Goal: Information Seeking & Learning: Learn about a topic

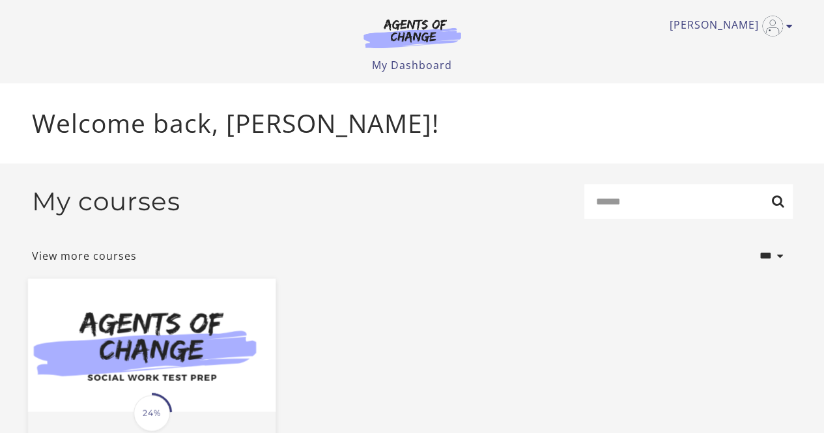
click at [193, 334] on img at bounding box center [150, 344] width 247 height 133
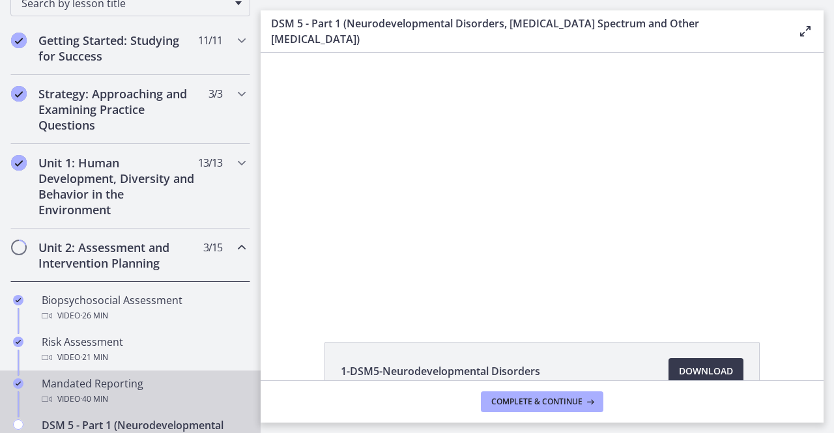
scroll to position [326, 0]
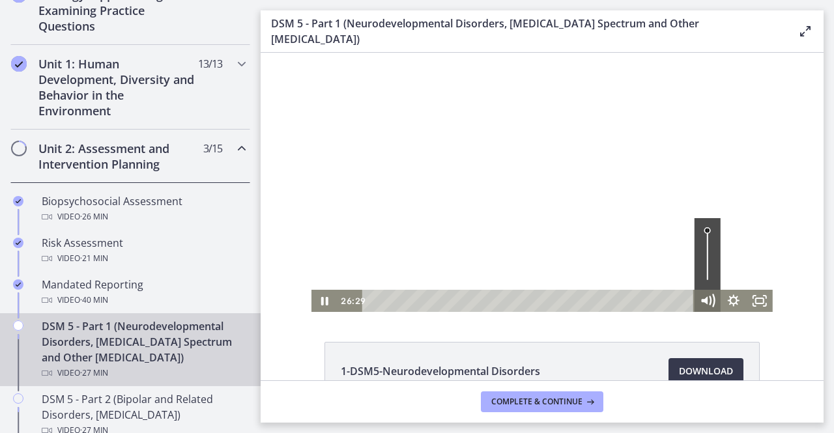
click at [702, 301] on icon "Mute" at bounding box center [704, 301] width 7 height 8
click at [703, 301] on icon "Unmute" at bounding box center [706, 301] width 7 height 8
click at [320, 300] on icon "Pause" at bounding box center [324, 301] width 26 height 22
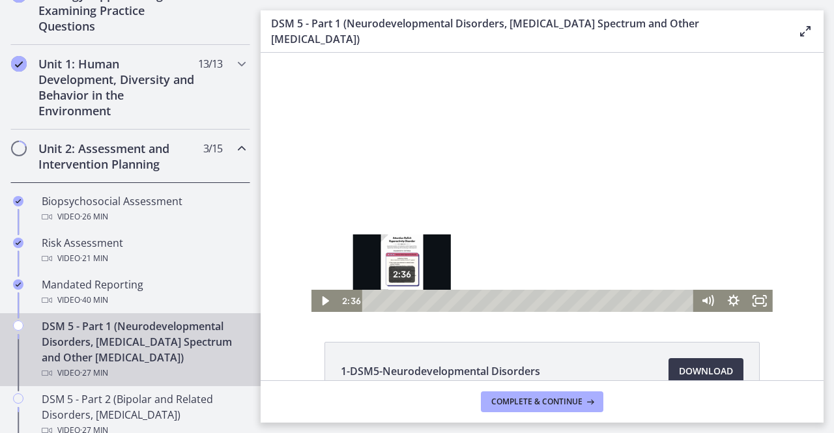
drag, startPoint x: 672, startPoint y: 303, endPoint x: 397, endPoint y: 298, distance: 275.5
click at [398, 298] on div "Playbar" at bounding box center [401, 300] width 7 height 7
click at [404, 302] on div "Playbar" at bounding box center [407, 300] width 7 height 7
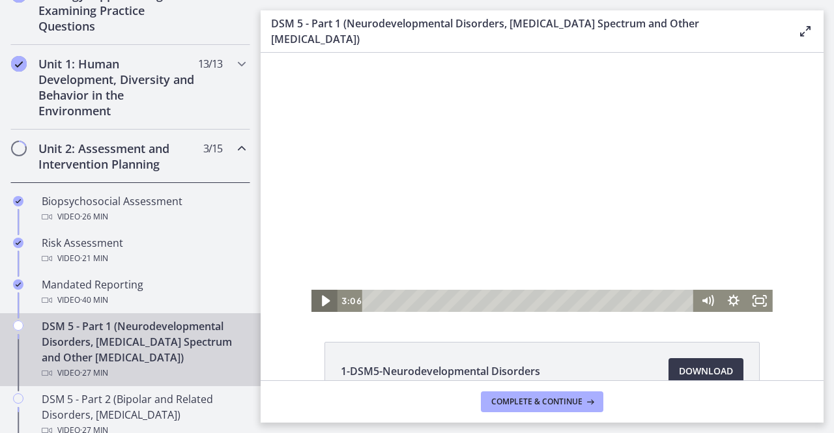
click at [318, 295] on icon "Play Video" at bounding box center [325, 301] width 31 height 27
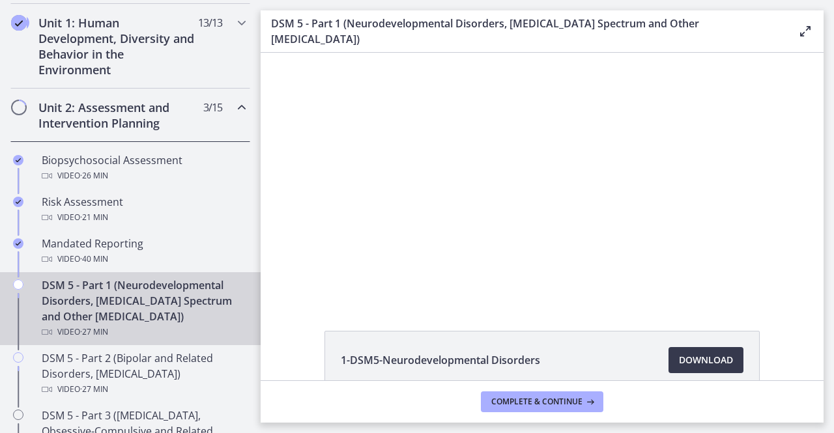
scroll to position [65, 0]
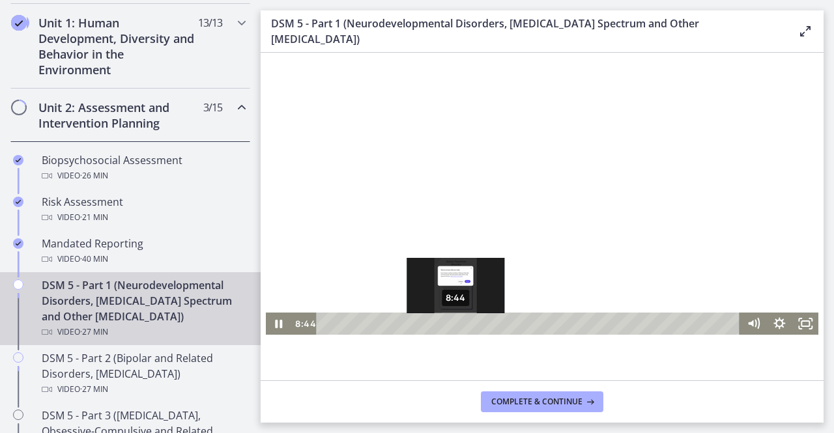
click at [451, 328] on div "8:44" at bounding box center [530, 324] width 408 height 22
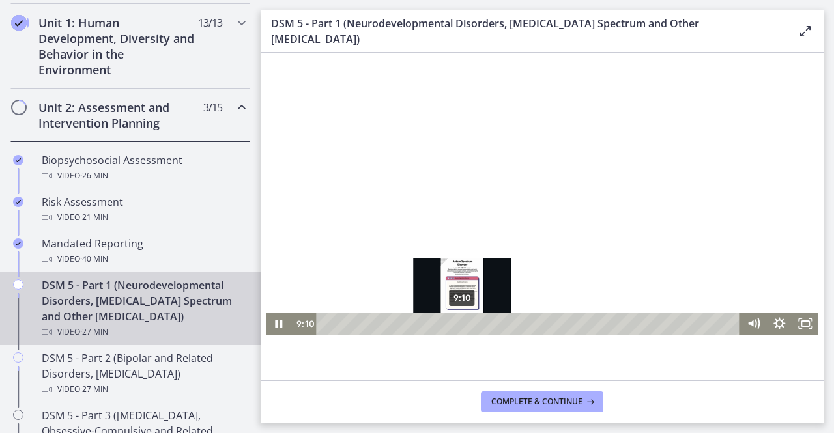
drag, startPoint x: 725, startPoint y: 324, endPoint x: 459, endPoint y: 311, distance: 266.6
click at [457, 326] on div "9:10" at bounding box center [530, 324] width 408 height 22
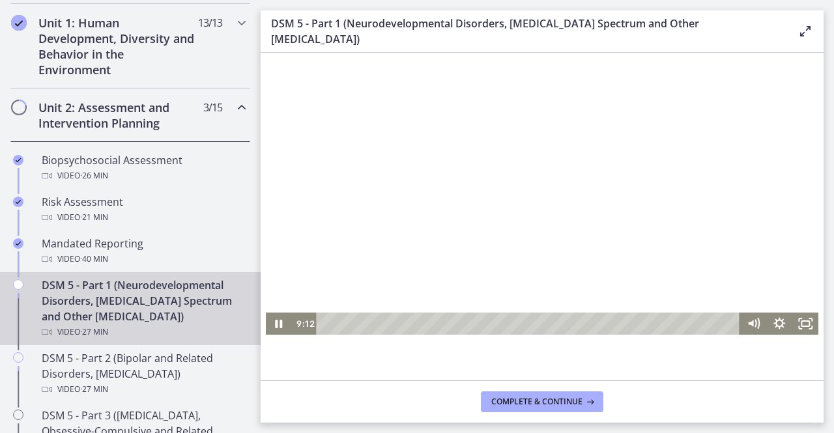
scroll to position [0, 0]
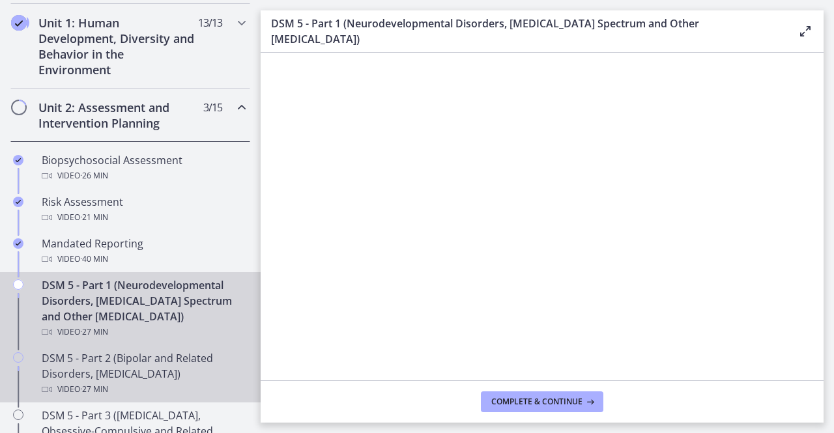
click at [178, 378] on div "DSM 5 - Part 2 (Bipolar and Related Disorders, Depressive Disorders) Video · 27…" at bounding box center [143, 373] width 203 height 47
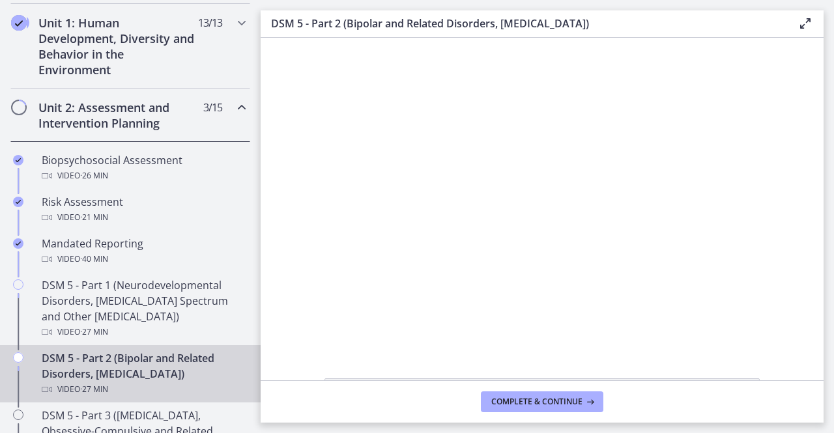
scroll to position [182, 0]
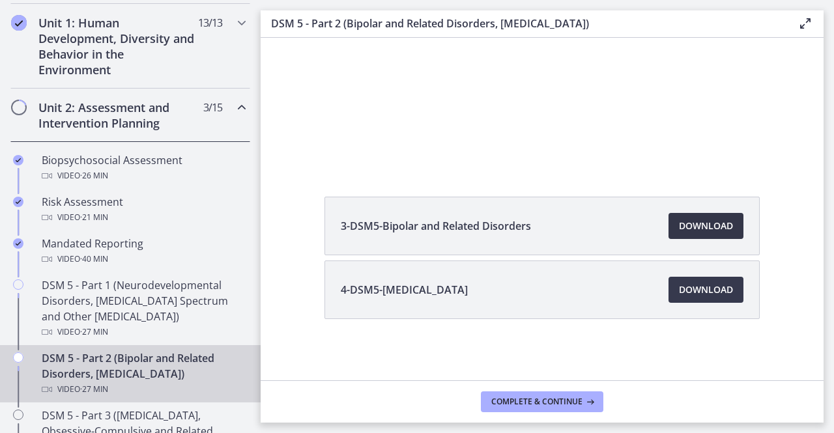
click at [708, 217] on link "Download Opens in a new window" at bounding box center [705, 226] width 75 height 26
click at [703, 290] on span "Download Opens in a new window" at bounding box center [706, 290] width 54 height 16
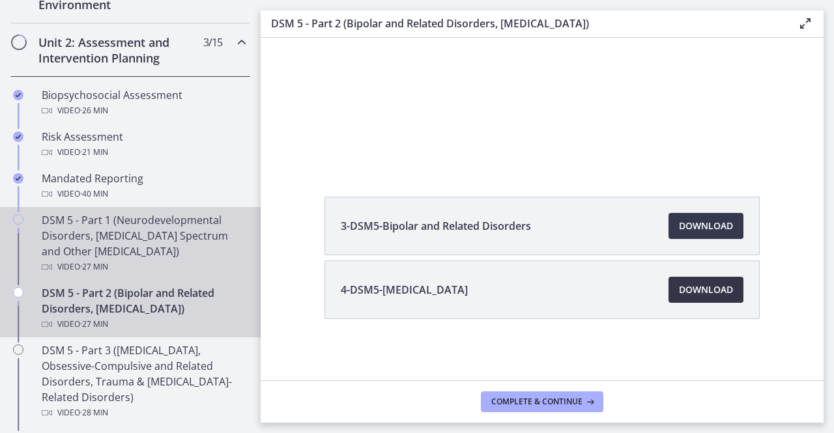
scroll to position [497, 0]
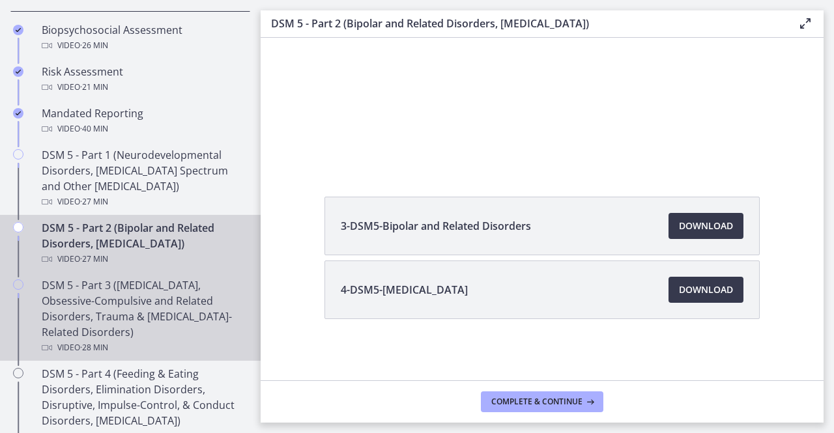
click at [171, 305] on div "DSM 5 - Part 3 (Anxiety Disorders, Obsessive-Compulsive and Related Disorders, …" at bounding box center [143, 316] width 203 height 78
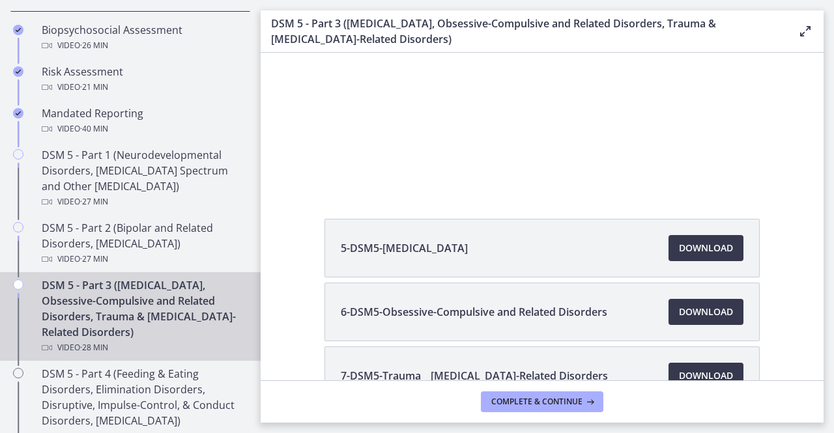
scroll to position [208, 0]
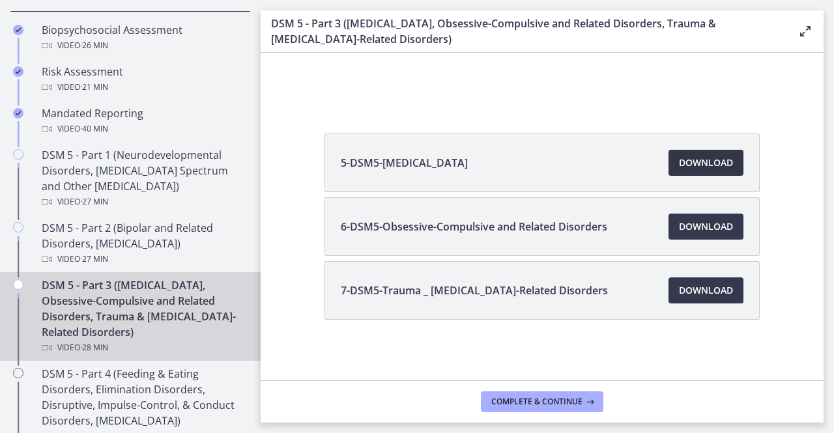
click at [692, 156] on span "Download Opens in a new window" at bounding box center [706, 163] width 54 height 16
click at [722, 231] on span "Download Opens in a new window" at bounding box center [706, 227] width 54 height 16
click at [727, 283] on link "Download Opens in a new window" at bounding box center [705, 290] width 75 height 26
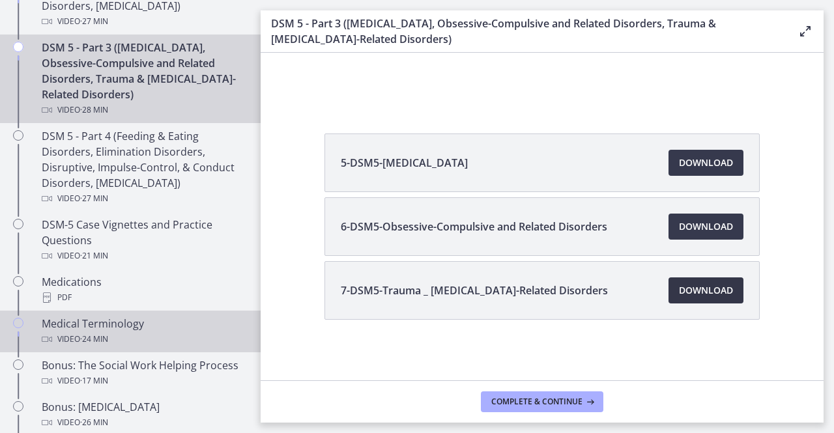
scroll to position [757, 0]
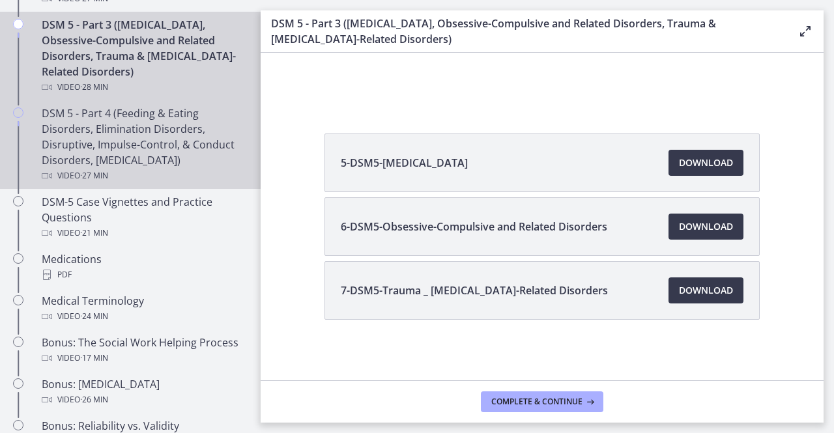
click at [145, 143] on div "DSM 5 - Part 4 (Feeding & Eating Disorders, Elimination Disorders, Disruptive, …" at bounding box center [143, 144] width 203 height 78
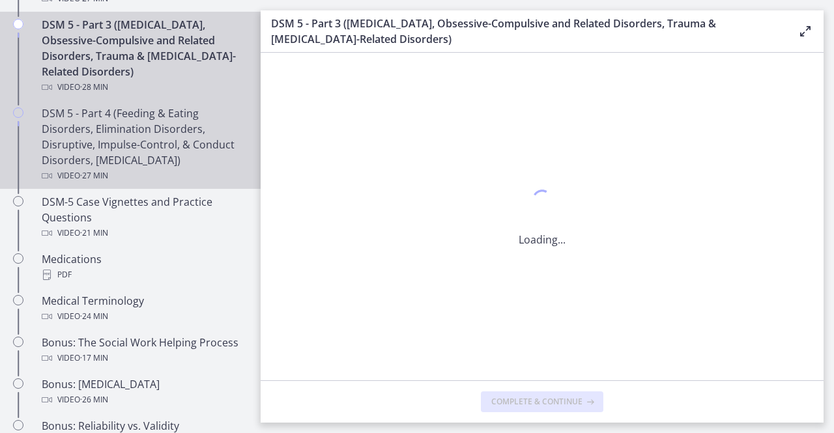
scroll to position [0, 0]
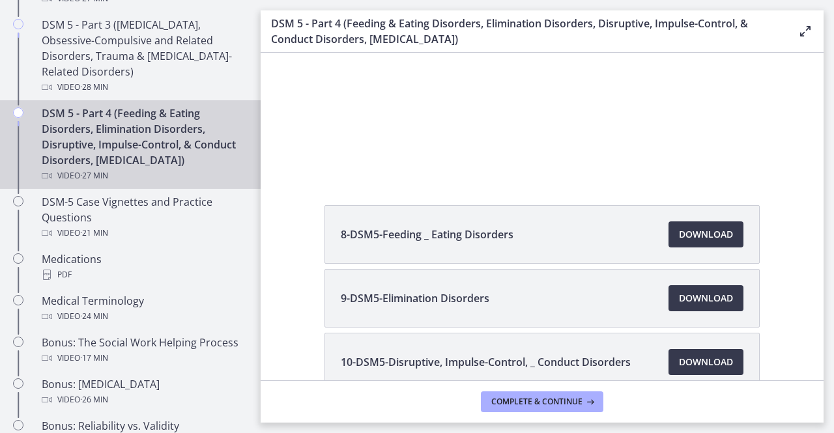
scroll to position [195, 0]
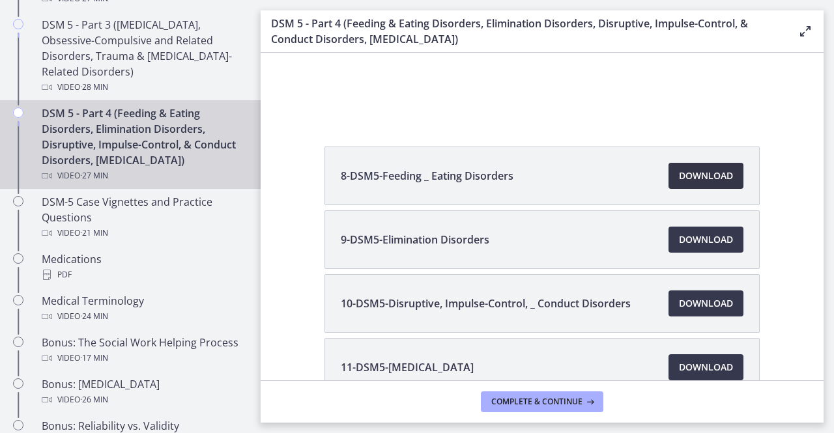
click at [716, 172] on span "Download Opens in a new window" at bounding box center [706, 176] width 54 height 16
click at [700, 237] on span "Download Opens in a new window" at bounding box center [706, 240] width 54 height 16
click at [711, 305] on span "Download Opens in a new window" at bounding box center [706, 304] width 54 height 16
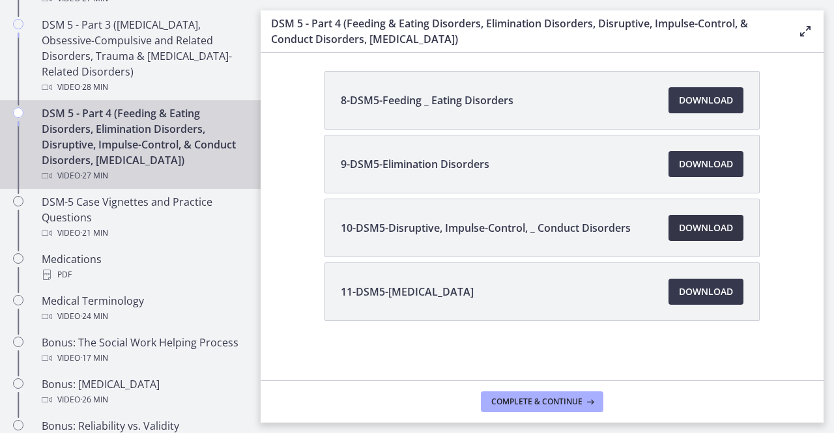
scroll to position [272, 0]
click at [707, 283] on span "Download Opens in a new window" at bounding box center [706, 291] width 54 height 16
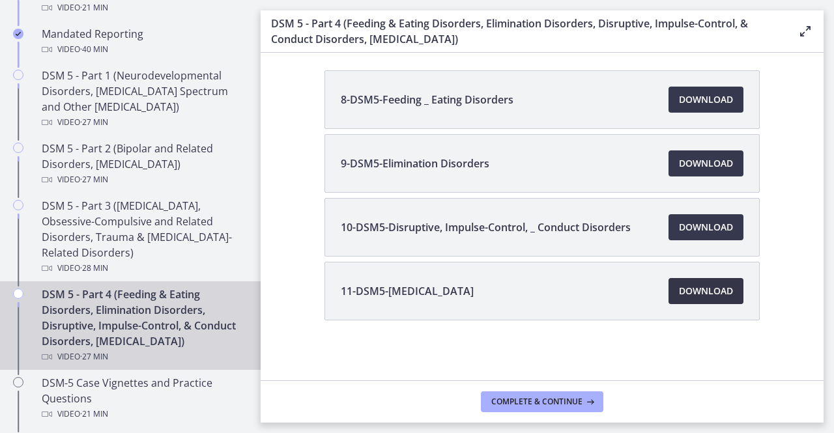
scroll to position [497, 0]
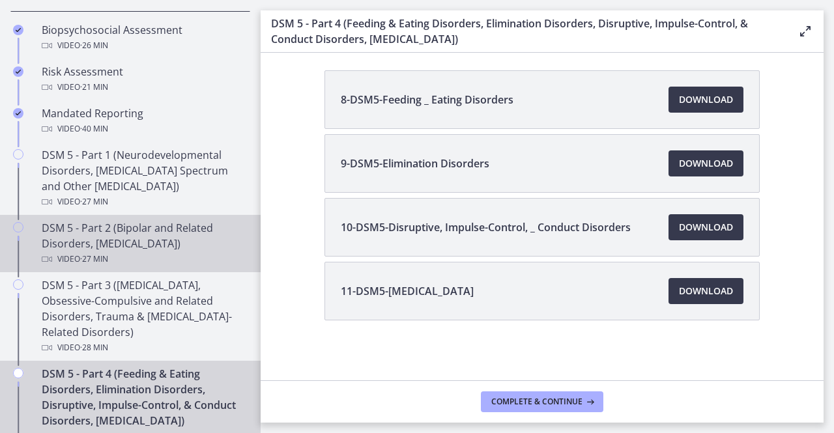
click at [156, 235] on div "DSM 5 - Part 2 (Bipolar and Related Disorders, Depressive Disorders) Video · 27…" at bounding box center [143, 243] width 203 height 47
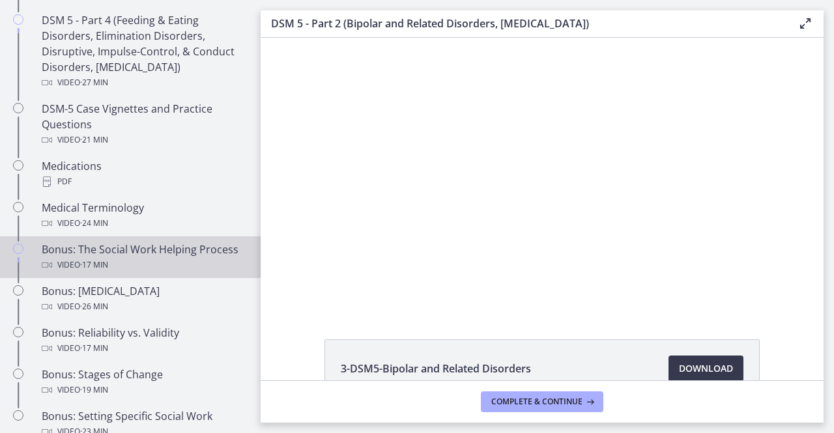
scroll to position [822, 0]
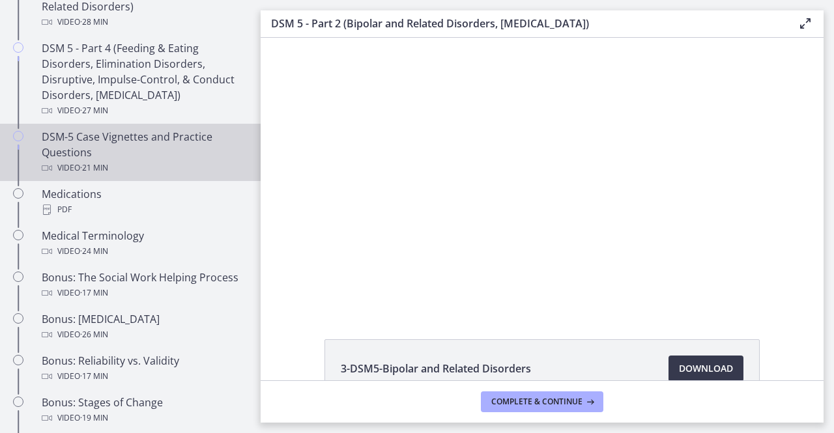
click at [178, 154] on div "DSM-5 Case Vignettes and Practice Questions Video · 21 min" at bounding box center [143, 152] width 203 height 47
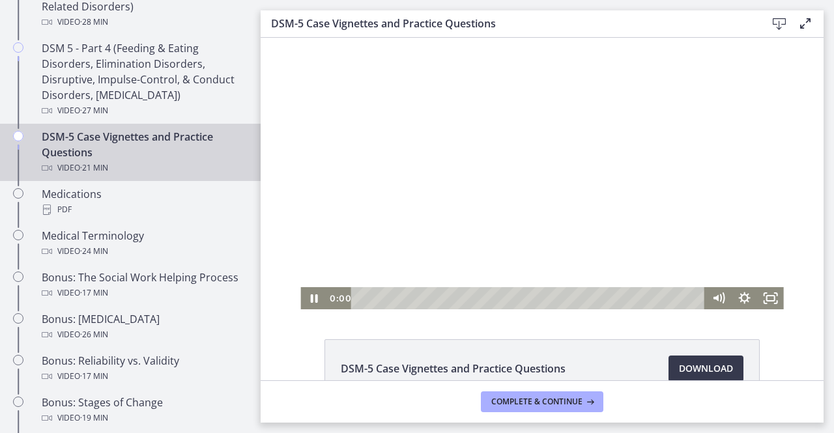
scroll to position [79, 0]
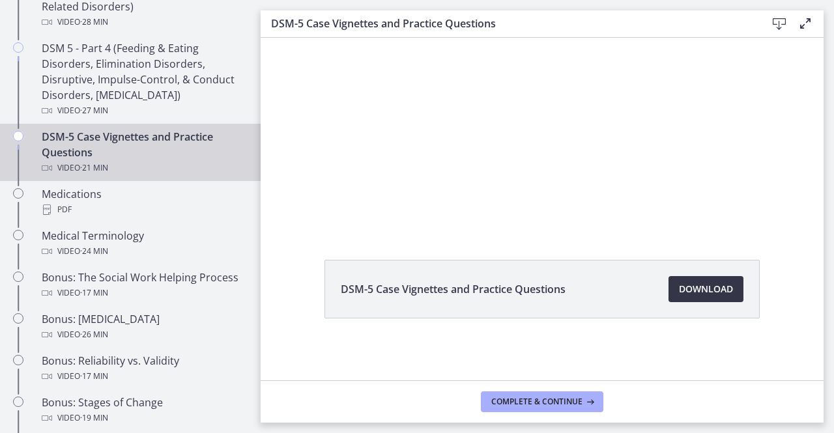
click at [686, 288] on span "Download Opens in a new window" at bounding box center [706, 289] width 54 height 16
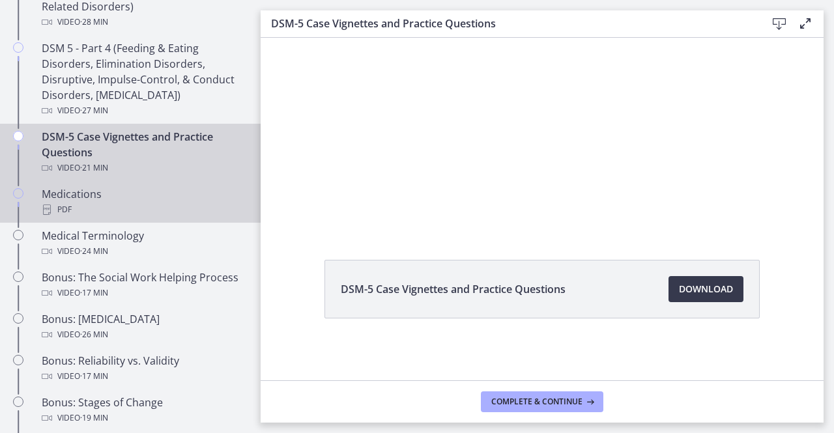
click at [135, 205] on div "PDF" at bounding box center [143, 210] width 203 height 16
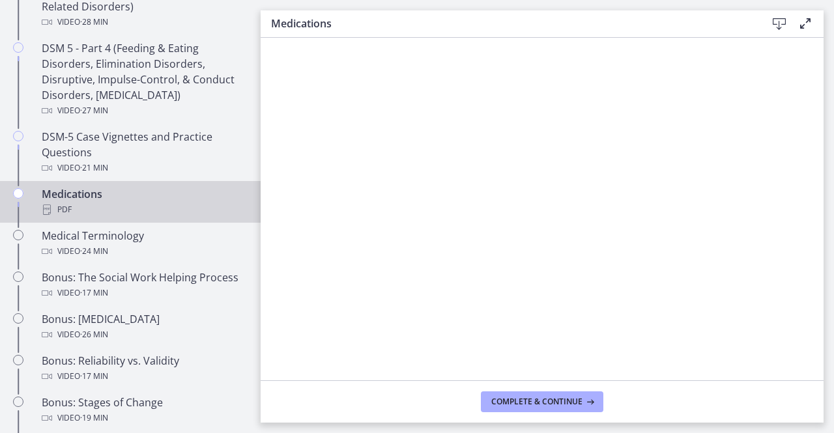
click at [782, 20] on icon at bounding box center [779, 24] width 16 height 16
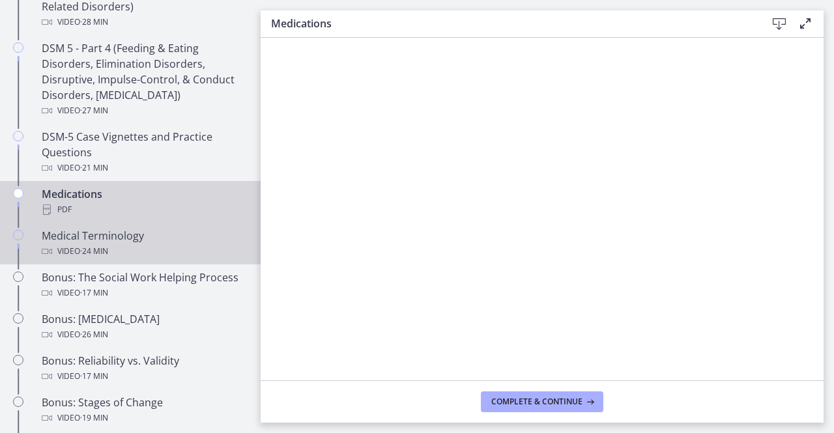
click at [133, 244] on div "Video · 24 min" at bounding box center [143, 252] width 203 height 16
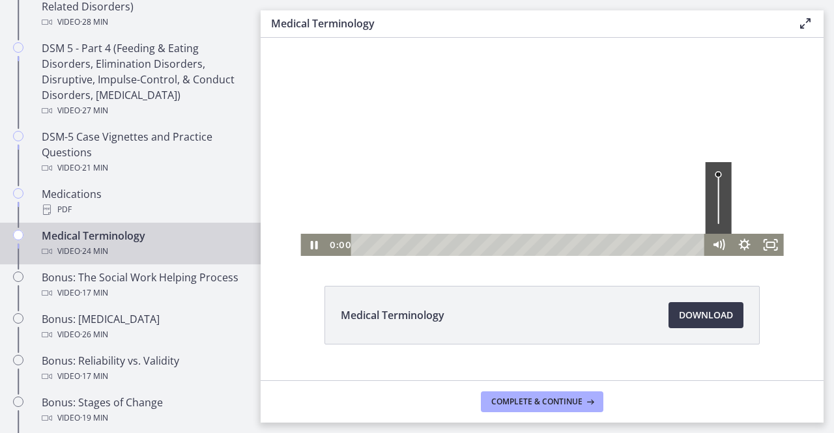
scroll to position [79, 0]
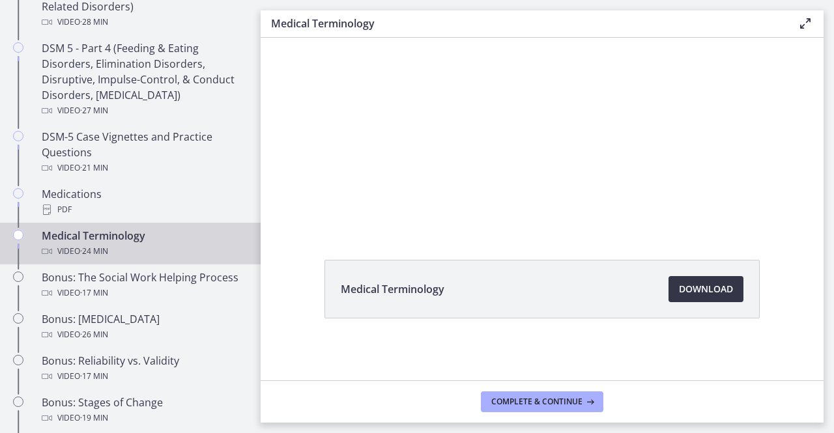
click at [698, 288] on span "Download Opens in a new window" at bounding box center [706, 289] width 54 height 16
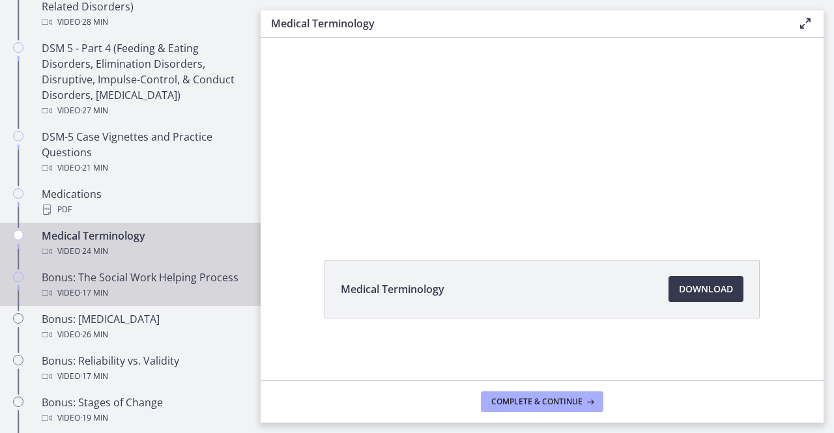
click at [175, 298] on div "Video · 17 min" at bounding box center [143, 293] width 203 height 16
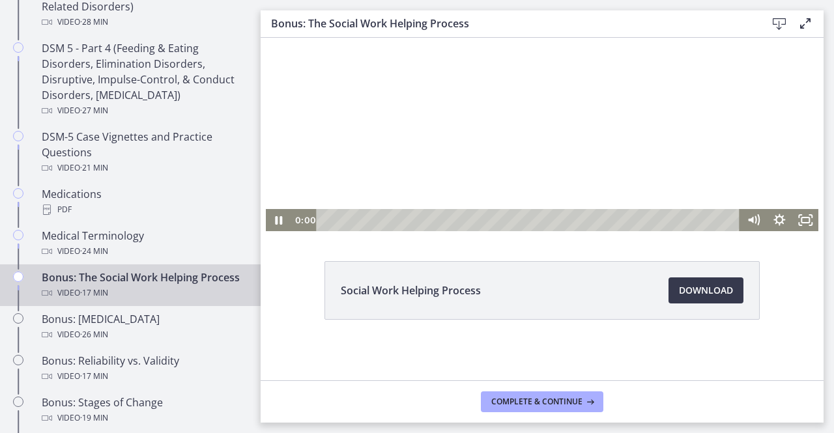
scroll to position [77, 0]
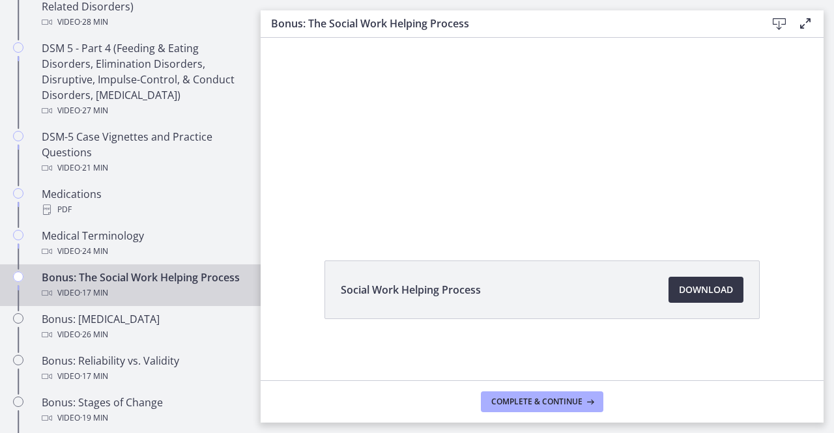
click at [680, 285] on span "Download Opens in a new window" at bounding box center [706, 290] width 54 height 16
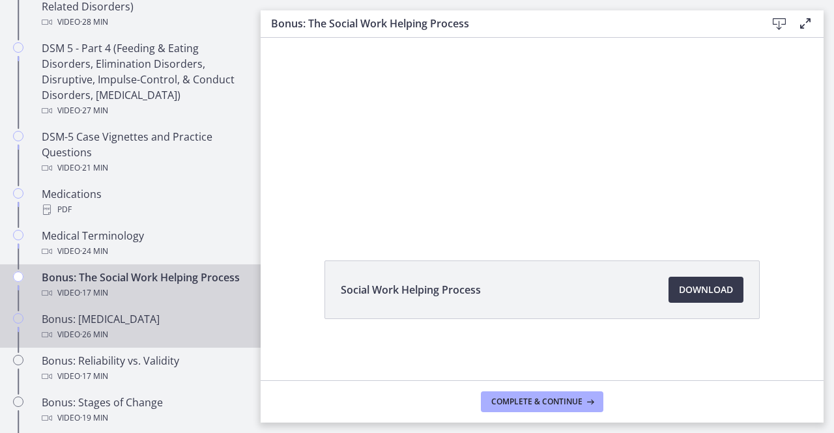
click at [124, 329] on div "Bonus: Personality Disorders Video · 26 min" at bounding box center [143, 326] width 203 height 31
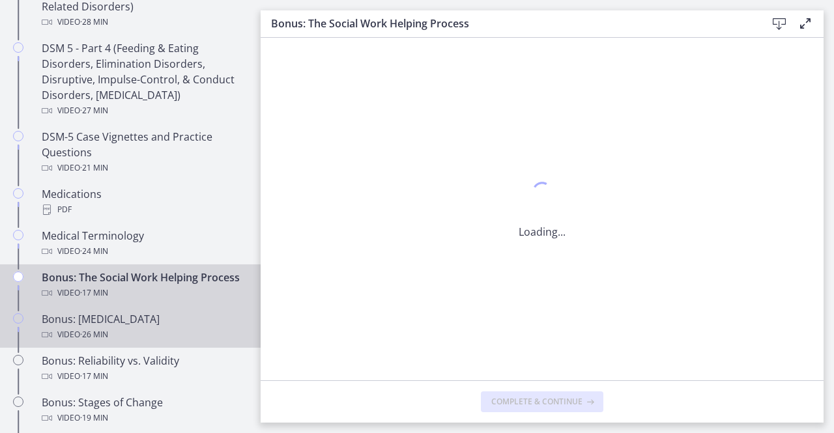
scroll to position [0, 0]
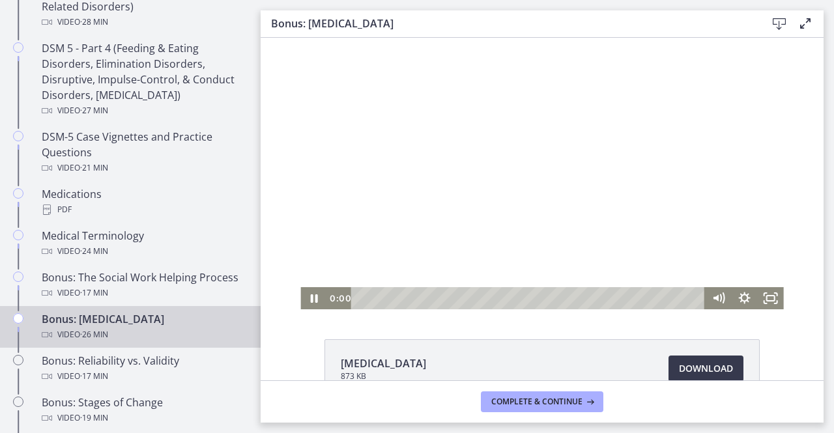
scroll to position [79, 0]
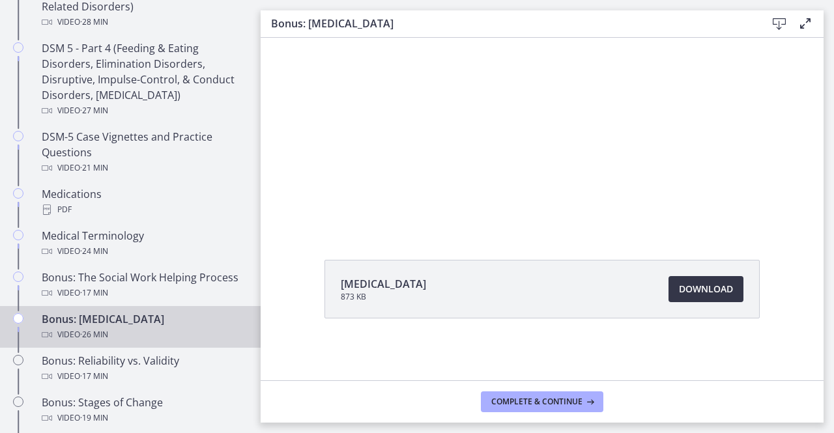
click at [691, 287] on span "Download Opens in a new window" at bounding box center [706, 289] width 54 height 16
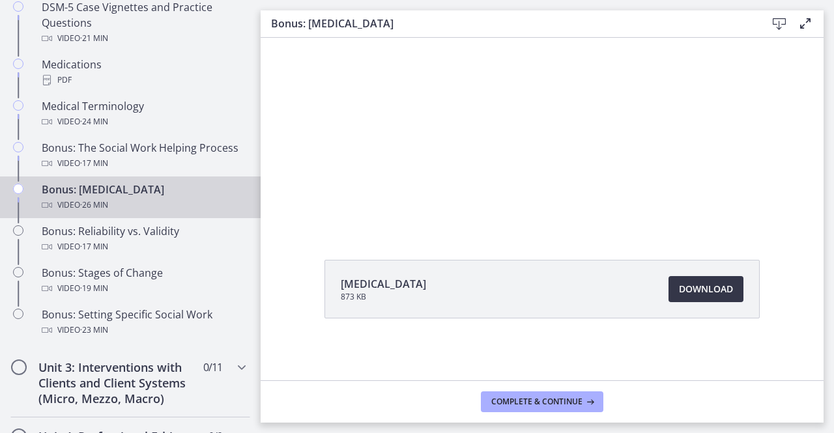
scroll to position [953, 0]
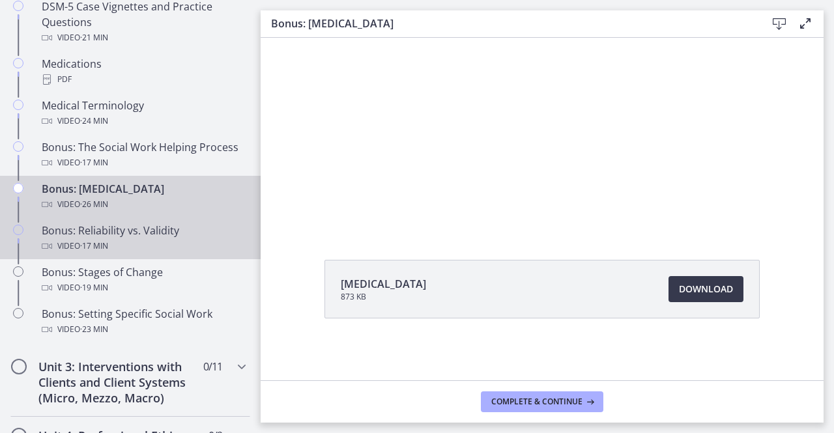
click at [147, 245] on div "Bonus: Reliability vs. Validity Video · 17 min" at bounding box center [143, 238] width 203 height 31
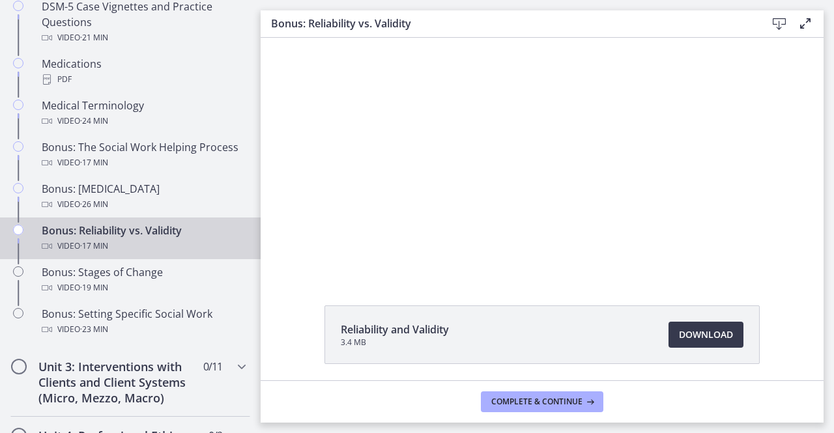
scroll to position [79, 0]
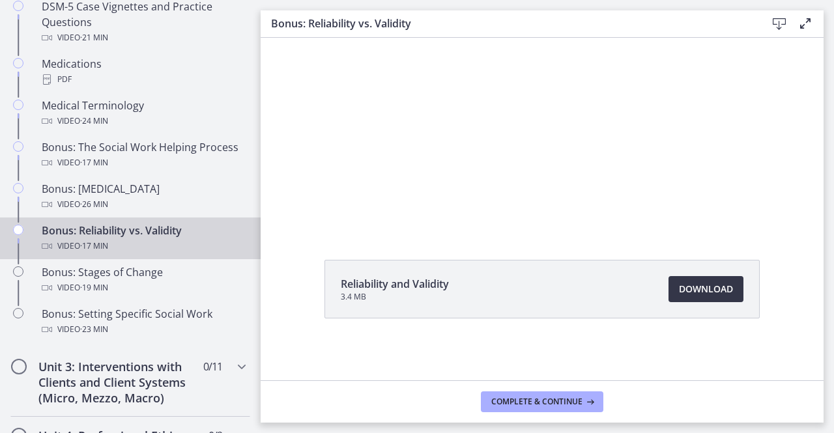
click at [701, 292] on span "Download Opens in a new window" at bounding box center [706, 289] width 54 height 16
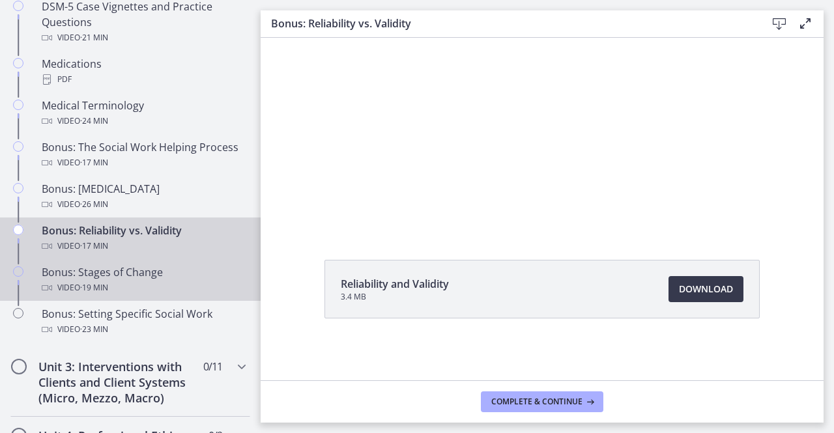
click at [133, 291] on div "Bonus: Stages of Change Video · 19 min" at bounding box center [143, 279] width 203 height 31
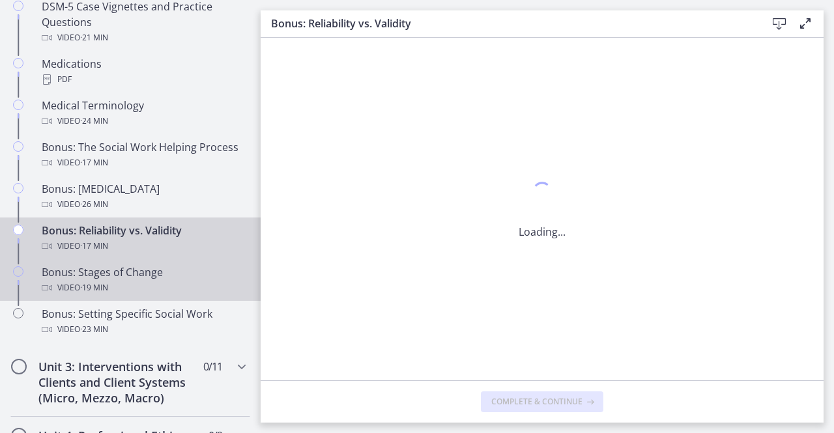
scroll to position [0, 0]
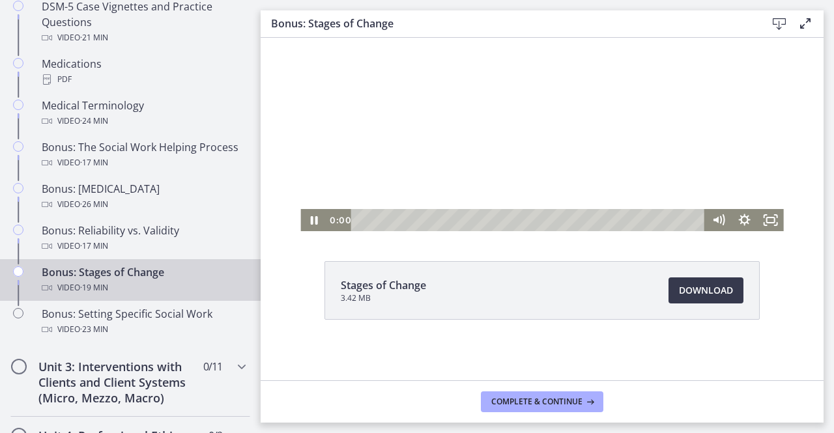
scroll to position [79, 0]
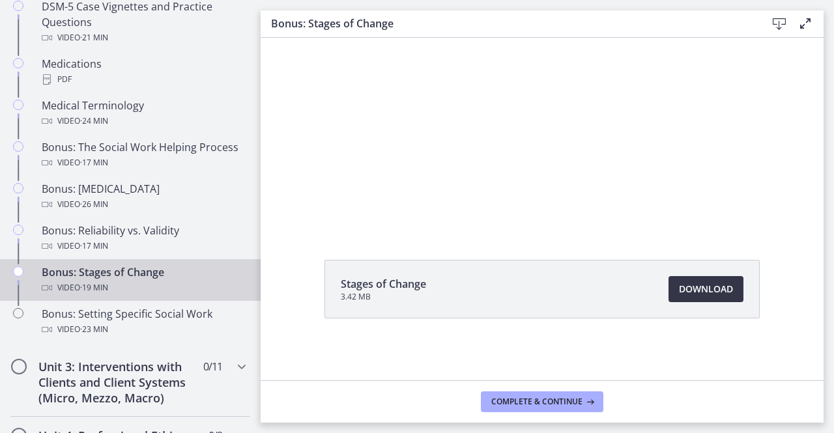
click at [697, 291] on span "Download Opens in a new window" at bounding box center [706, 289] width 54 height 16
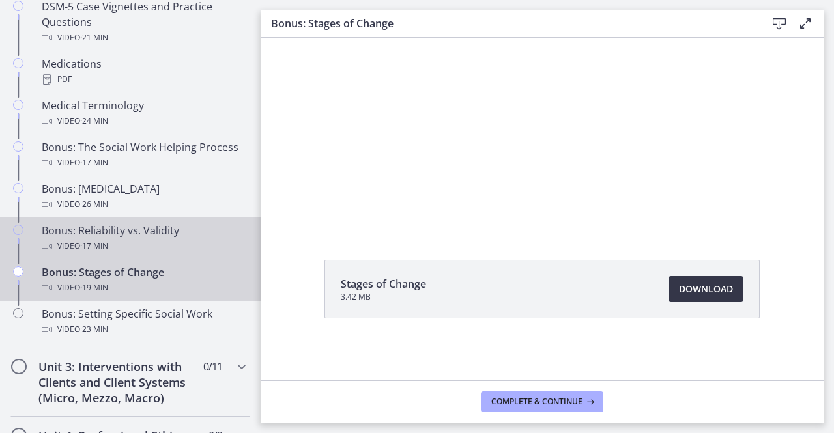
scroll to position [1018, 0]
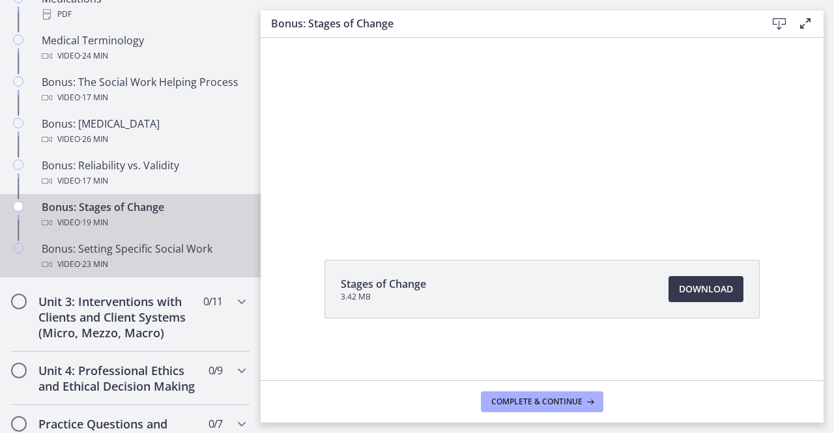
click at [141, 272] on div "Video · 23 min" at bounding box center [143, 265] width 203 height 16
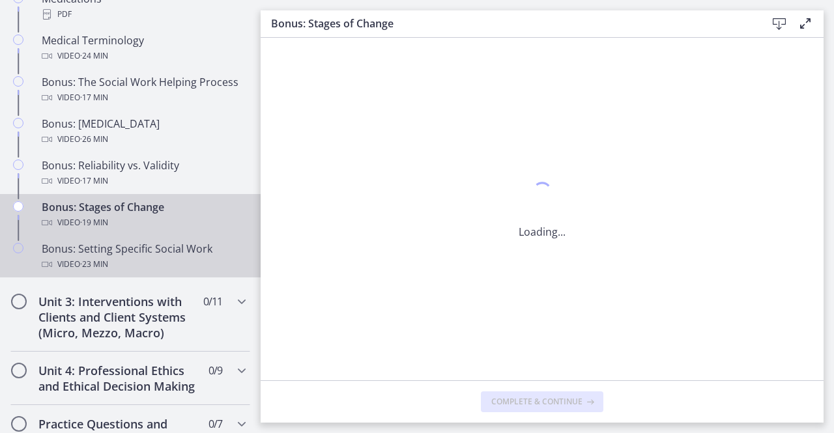
scroll to position [0, 0]
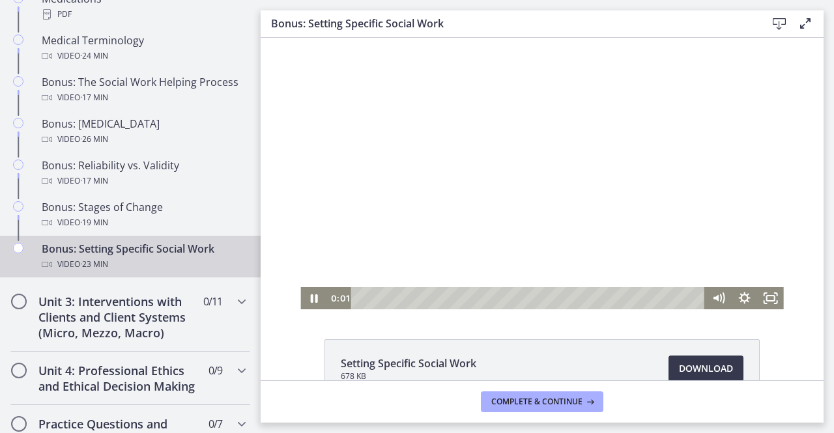
scroll to position [79, 0]
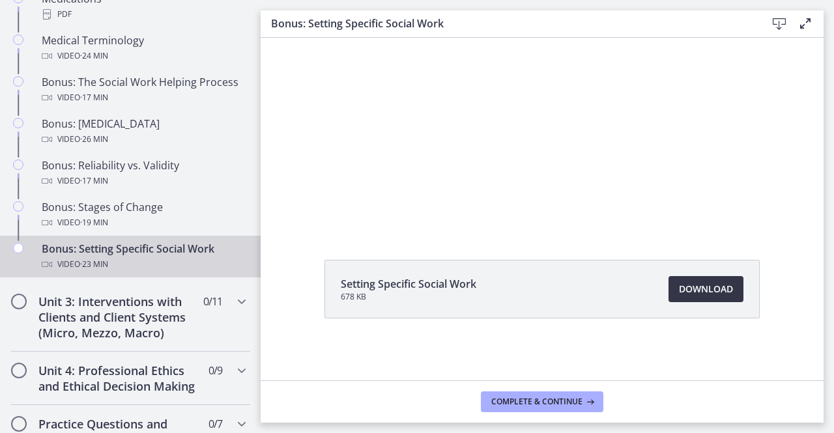
click at [714, 286] on span "Download Opens in a new window" at bounding box center [706, 289] width 54 height 16
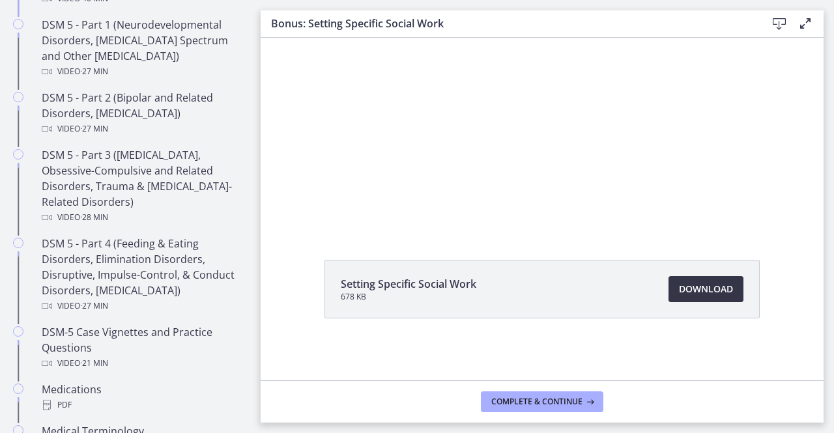
scroll to position [562, 0]
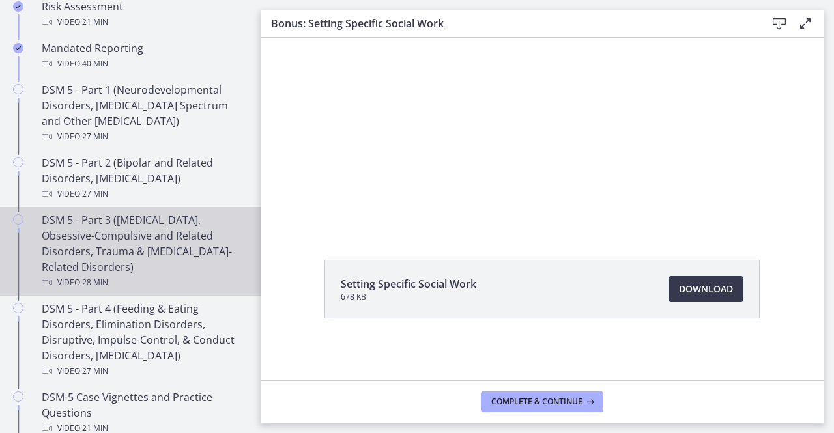
click at [116, 235] on div "DSM 5 - Part 3 (Anxiety Disorders, Obsessive-Compulsive and Related Disorders, …" at bounding box center [143, 251] width 203 height 78
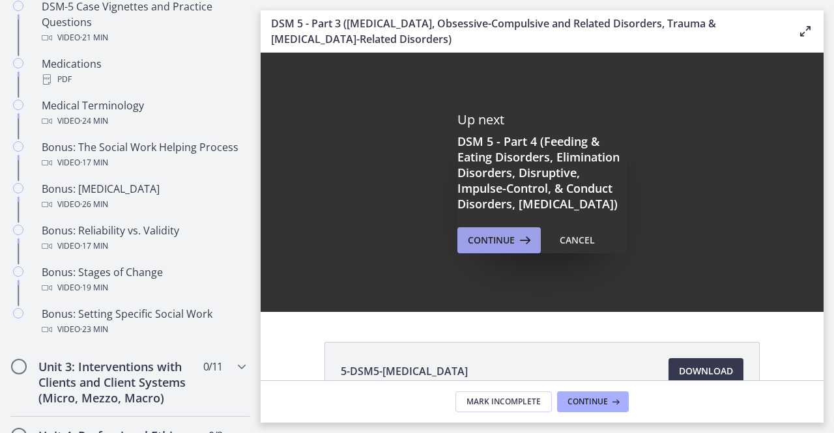
click at [474, 248] on span "Continue" at bounding box center [491, 240] width 47 height 16
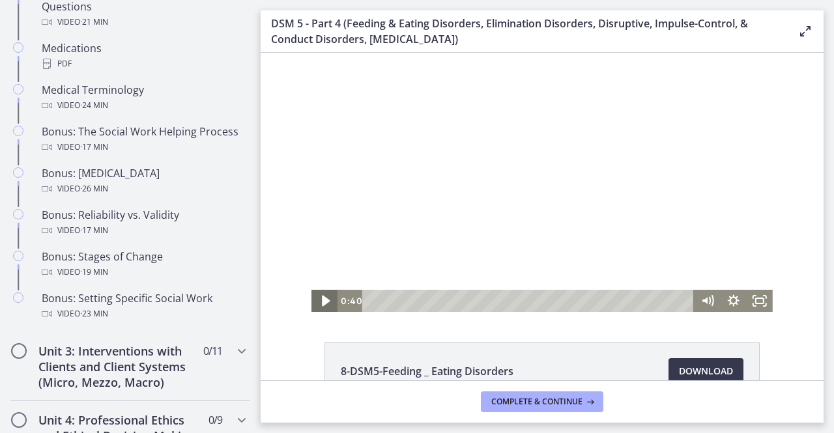
click at [322, 302] on icon "Play Video" at bounding box center [326, 301] width 8 height 11
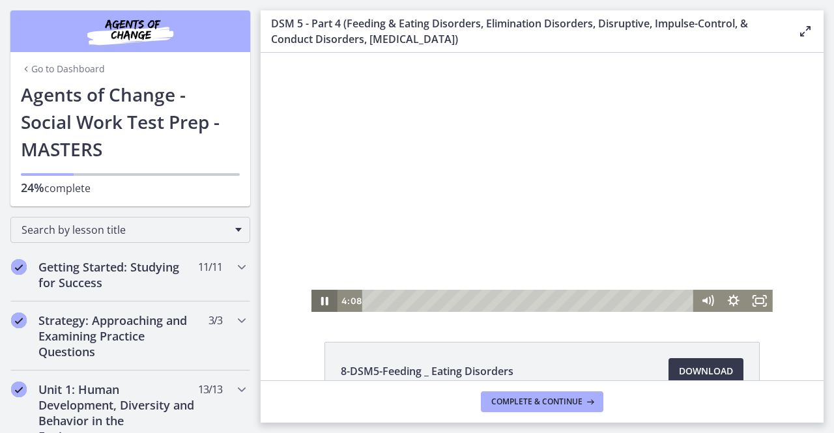
scroll to position [968, 0]
